Goal: Consume media (video, audio): Consume media (video, audio)

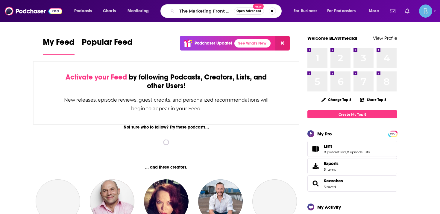
scroll to position [0, 6]
type input "The Marketing Front Lines"
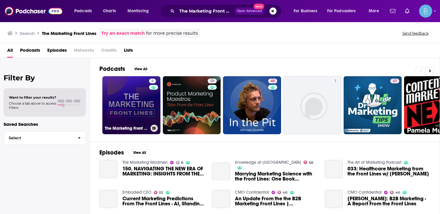
click at [146, 117] on link "4 The Marketing Front Lines" at bounding box center [131, 105] width 58 height 58
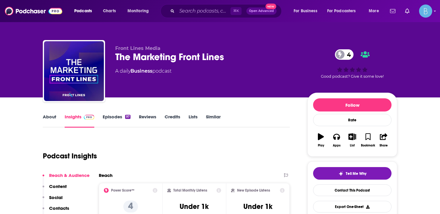
click at [111, 115] on link "Episodes 97" at bounding box center [117, 121] width 28 height 14
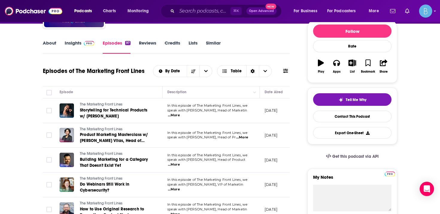
scroll to position [67, 0]
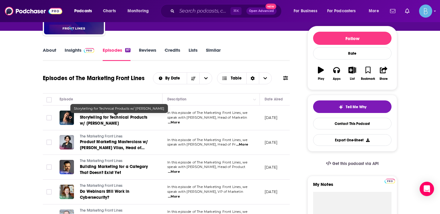
click at [109, 123] on span "Storytelling for Technical Products w/ Debbie Soon" at bounding box center [113, 120] width 67 height 11
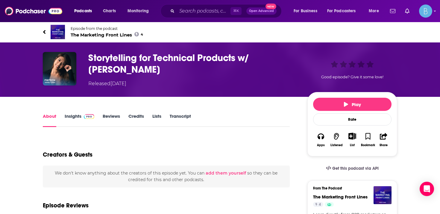
scroll to position [35, 0]
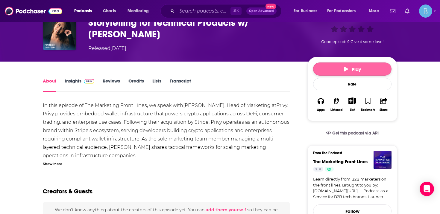
click at [357, 67] on span "Play" at bounding box center [352, 69] width 17 height 6
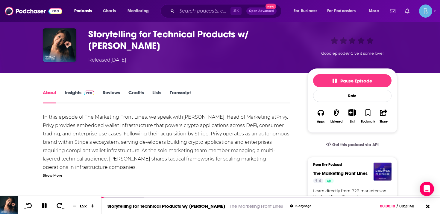
scroll to position [23, 0]
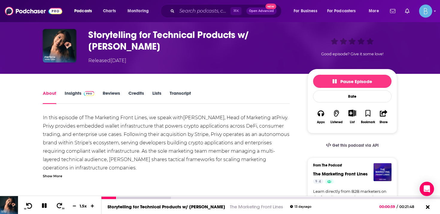
click at [28, 205] on icon at bounding box center [29, 206] width 6 height 6
click at [60, 171] on div "In this episode of The Marketing Front Lines, we speak with Debbie Soon , Head …" at bounding box center [166, 146] width 247 height 65
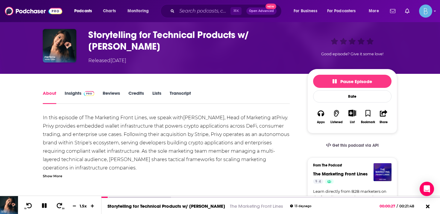
click at [56, 176] on div "Show More" at bounding box center [52, 176] width 19 height 6
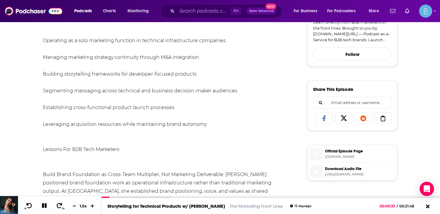
scroll to position [195, 0]
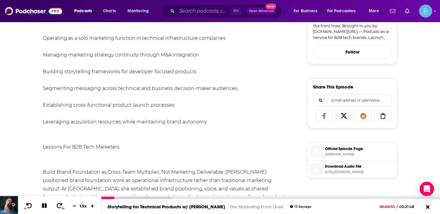
click at [55, 202] on div "10 30 1.5 x" at bounding box center [60, 205] width 84 height 18
click at [57, 203] on span at bounding box center [59, 206] width 7 height 7
click at [59, 204] on icon at bounding box center [60, 206] width 6 height 6
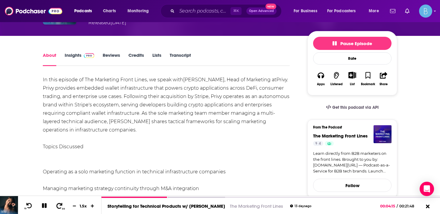
scroll to position [0, 0]
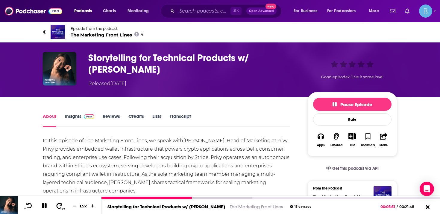
click at [59, 202] on button "30" at bounding box center [60, 206] width 12 height 8
click at [59, 202] on div "10 30 1.5 x" at bounding box center [60, 205] width 84 height 18
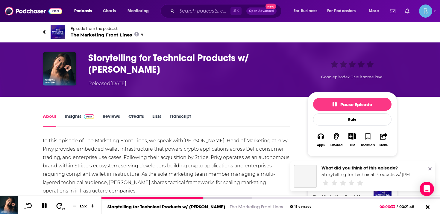
click at [59, 202] on div "10 30 1.5 x" at bounding box center [60, 205] width 84 height 18
click at [59, 203] on span at bounding box center [59, 206] width 7 height 7
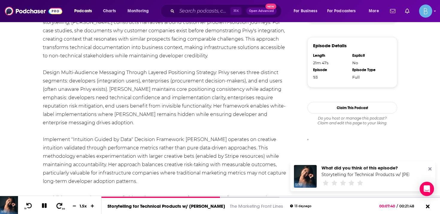
scroll to position [463, 0]
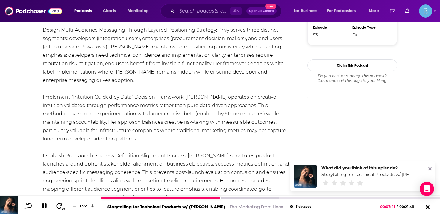
click at [60, 205] on icon at bounding box center [60, 206] width 6 height 6
click at [30, 204] on icon at bounding box center [28, 206] width 7 height 6
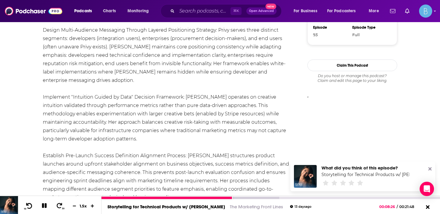
click at [30, 204] on icon at bounding box center [28, 206] width 7 height 6
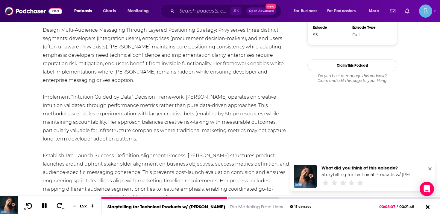
click at [29, 203] on span at bounding box center [28, 206] width 7 height 7
click at [60, 206] on icon at bounding box center [60, 206] width 6 height 6
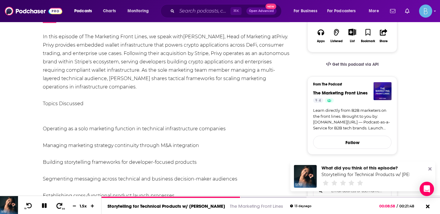
scroll to position [0, 0]
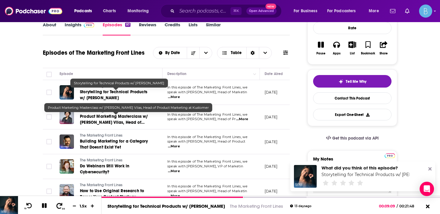
scroll to position [93, 0]
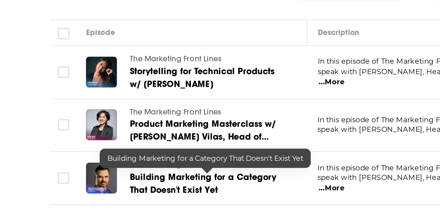
click at [91, 144] on link "Building Marketing for a Category That Doesn't Exist Yet" at bounding box center [116, 144] width 72 height 12
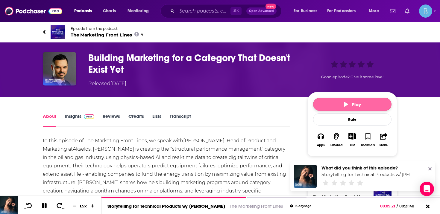
click at [322, 104] on button "Play" at bounding box center [352, 104] width 78 height 13
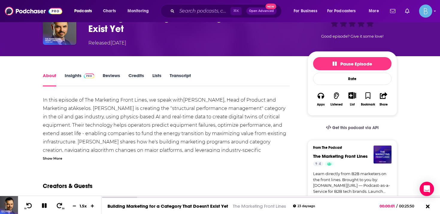
scroll to position [45, 0]
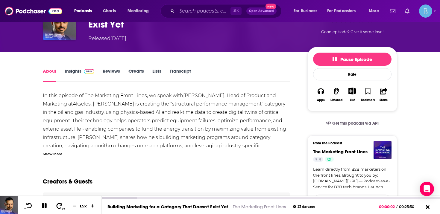
click at [59, 202] on button "30" at bounding box center [60, 206] width 12 height 8
click at [57, 208] on icon at bounding box center [59, 206] width 7 height 6
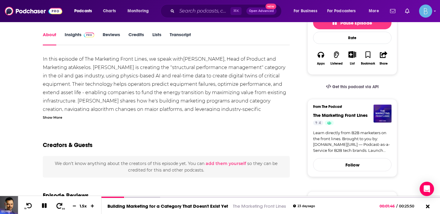
scroll to position [82, 0]
click at [56, 118] on div "Show More" at bounding box center [52, 117] width 19 height 6
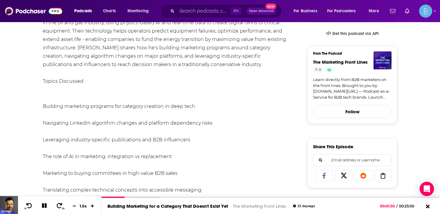
scroll to position [135, 0]
click at [62, 205] on icon at bounding box center [60, 206] width 6 height 6
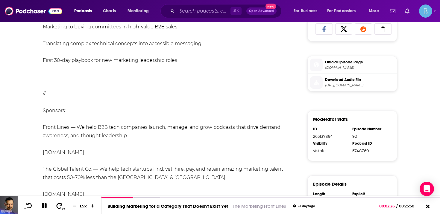
scroll to position [283, 0]
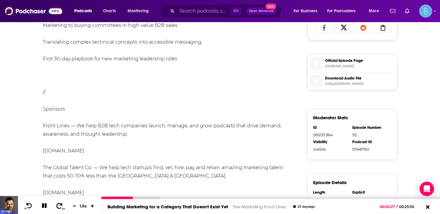
click at [60, 205] on icon at bounding box center [59, 206] width 7 height 6
click at [193, 197] on div at bounding box center [150, 198] width 99 height 2
click at [185, 196] on div at bounding box center [270, 197] width 339 height 3
click at [183, 198] on div at bounding box center [147, 198] width 92 height 2
click at [166, 197] on div at bounding box center [142, 198] width 82 height 2
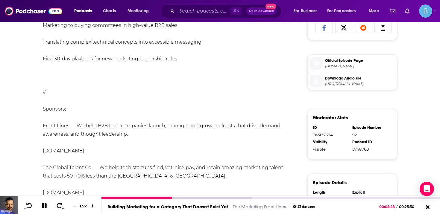
click at [43, 206] on icon at bounding box center [44, 206] width 5 height 5
click at [31, 206] on icon at bounding box center [29, 206] width 6 height 6
click at [39, 207] on button at bounding box center [44, 206] width 11 height 8
click at [61, 207] on icon at bounding box center [59, 206] width 7 height 6
click at [60, 208] on icon at bounding box center [59, 206] width 7 height 6
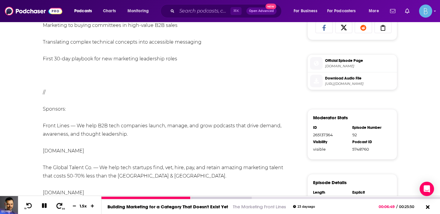
click at [60, 208] on icon at bounding box center [59, 206] width 7 height 6
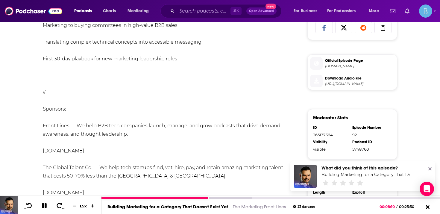
click at [45, 208] on icon at bounding box center [44, 206] width 5 height 5
click at [47, 206] on icon at bounding box center [43, 206] width 7 height 6
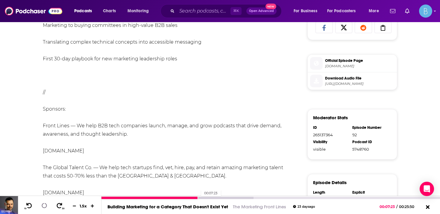
click at [198, 197] on div at bounding box center [149, 198] width 97 height 2
click at [191, 199] on div at bounding box center [149, 198] width 97 height 2
click at [47, 203] on button at bounding box center [44, 206] width 10 height 7
click at [202, 199] on div at bounding box center [177, 198] width 152 height 2
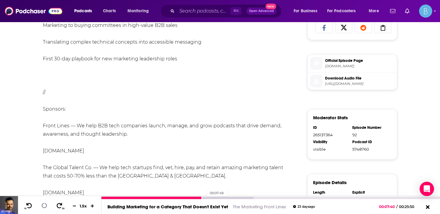
click at [204, 199] on div at bounding box center [177, 198] width 152 height 2
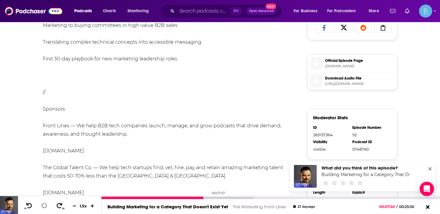
click at [206, 199] on div at bounding box center [177, 198] width 152 height 2
click at [207, 199] on div at bounding box center [177, 198] width 152 height 2
click at [209, 199] on div at bounding box center [177, 198] width 152 height 2
click at [211, 199] on div at bounding box center [177, 198] width 152 height 2
click at [212, 199] on div at bounding box center [177, 198] width 152 height 2
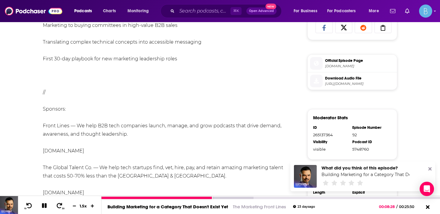
click at [216, 199] on div "Building Marketing for a Category That Doesn't Exist Yet The Marketing Front Li…" at bounding box center [270, 206] width 339 height 15
click at [214, 198] on div at bounding box center [177, 198] width 152 height 2
click at [216, 198] on div at bounding box center [177, 198] width 152 height 2
click at [218, 198] on div at bounding box center [177, 198] width 152 height 2
click at [219, 198] on div at bounding box center [183, 198] width 165 height 2
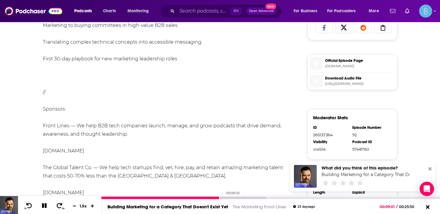
click at [220, 198] on div at bounding box center [183, 198] width 165 height 2
click at [222, 198] on div at bounding box center [183, 198] width 165 height 2
click at [223, 198] on div at bounding box center [183, 198] width 165 height 2
click at [225, 198] on div at bounding box center [183, 198] width 165 height 2
click at [228, 198] on div at bounding box center [183, 198] width 165 height 2
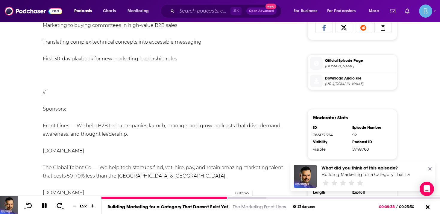
click at [229, 198] on div at bounding box center [183, 198] width 165 height 2
click at [25, 207] on button "10" at bounding box center [28, 206] width 12 height 8
click at [44, 204] on icon at bounding box center [44, 206] width 7 height 6
click at [48, 205] on button at bounding box center [44, 206] width 11 height 8
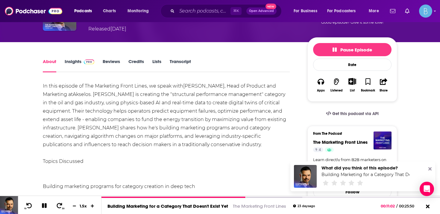
scroll to position [54, 0]
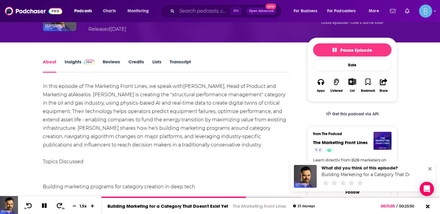
drag, startPoint x: 224, startPoint y: 86, endPoint x: 84, endPoint y: 92, distance: 139.6
copy div "Head of Product and Marketing at Akselos"
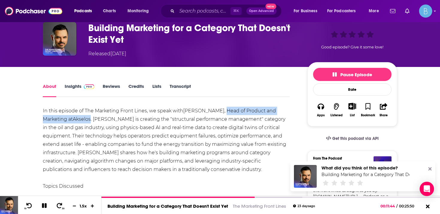
scroll to position [0, 0]
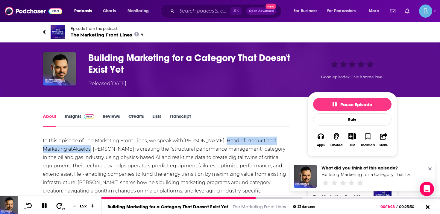
click at [62, 204] on icon at bounding box center [59, 206] width 7 height 6
click at [60, 205] on icon at bounding box center [59, 206] width 7 height 6
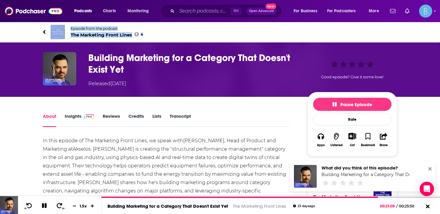
click at [51, 116] on link "About" at bounding box center [49, 120] width 13 height 14
click at [69, 118] on link "Insights" at bounding box center [80, 120] width 30 height 14
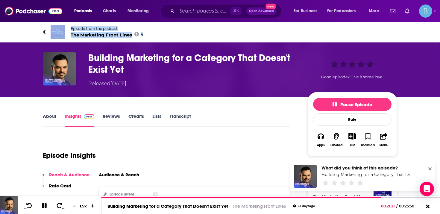
click at [52, 121] on link "About" at bounding box center [49, 120] width 13 height 14
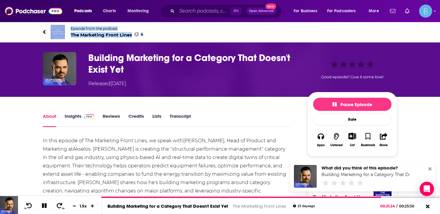
click at [50, 32] on link "Episode from the podcast The Marketing Front Lines 4" at bounding box center [220, 32] width 354 height 14
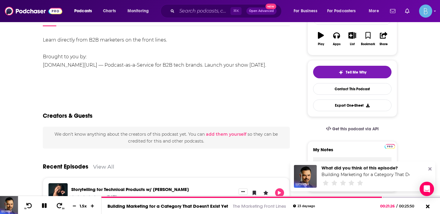
scroll to position [101, 0]
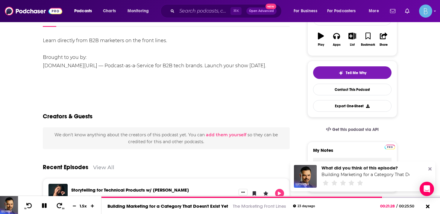
click at [100, 68] on div "Learn directly from B2B marketers on the front lines. Brought to you by: www.Fr…" at bounding box center [166, 54] width 247 height 34
drag, startPoint x: 100, startPoint y: 68, endPoint x: 40, endPoint y: 69, distance: 59.9
copy div "www.FrontLines.io/podcast"
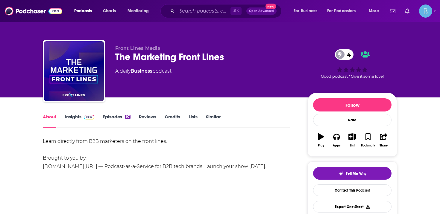
click at [110, 118] on link "Episodes 97" at bounding box center [117, 121] width 28 height 14
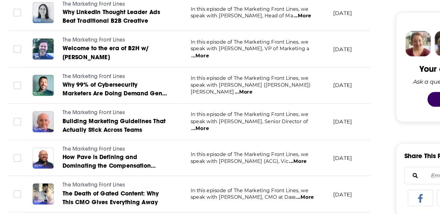
scroll to position [234, 0]
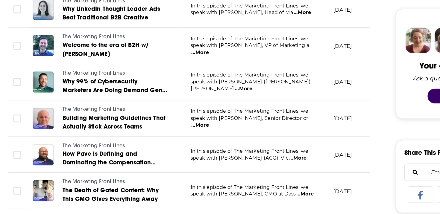
drag, startPoint x: 273, startPoint y: 164, endPoint x: 265, endPoint y: 160, distance: 9.5
click at [273, 164] on td "August 22, 2025" at bounding box center [279, 174] width 39 height 25
click at [180, 153] on span "...More" at bounding box center [174, 153] width 12 height 5
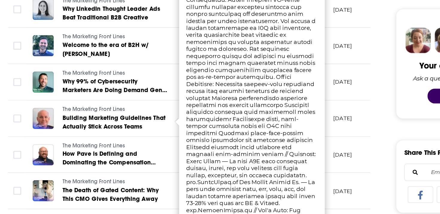
scroll to position [234, 0]
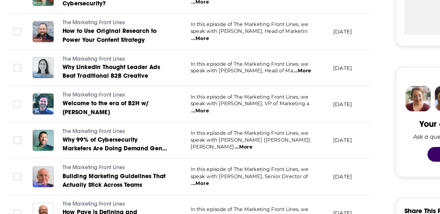
drag, startPoint x: 220, startPoint y: 56, endPoint x: 220, endPoint y: 66, distance: 9.3
click at [220, 56] on td "In this episode of The Marketing Front Lines, we speak with Gerry Abbey, Head o…" at bounding box center [211, 50] width 97 height 25
click at [180, 152] on span "...More" at bounding box center [174, 154] width 12 height 5
drag, startPoint x: 200, startPoint y: 69, endPoint x: 194, endPoint y: 68, distance: 5.7
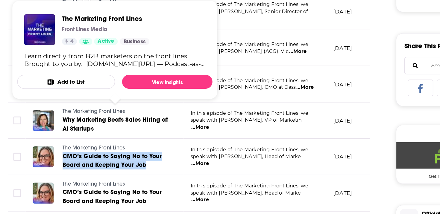
scroll to position [307, 0]
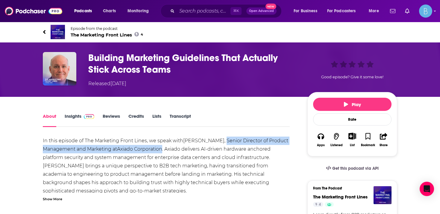
drag, startPoint x: 217, startPoint y: 141, endPoint x: 160, endPoint y: 150, distance: 57.8
copy div "Senior Director of Product Management and Marketing at Axiado Corporation"
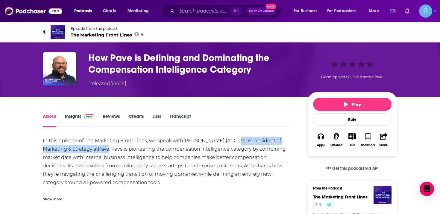
drag, startPoint x: 250, startPoint y: 141, endPoint x: 106, endPoint y: 151, distance: 144.0
copy div "Vice President of Marketing & Strategy at Pave"
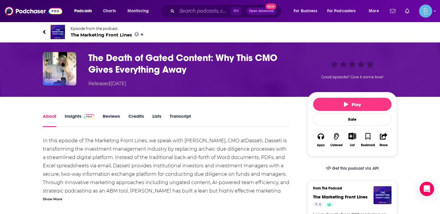
drag, startPoint x: 230, startPoint y: 142, endPoint x: 251, endPoint y: 142, distance: 21.0
copy div "CMO at [GEOGRAPHIC_DATA]"
